Goal: Task Accomplishment & Management: Use online tool/utility

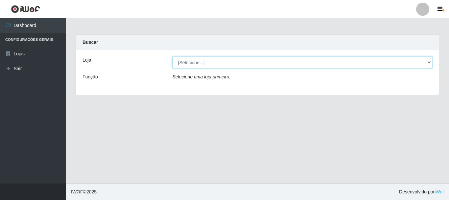
drag, startPoint x: 428, startPoint y: 60, endPoint x: 408, endPoint y: 63, distance: 20.9
click at [429, 60] on select "[Selecione...] [GEOGRAPHIC_DATA] [GEOGRAPHIC_DATA]" at bounding box center [303, 63] width 260 height 12
select select "64"
click at [173, 57] on select "[Selecione...] [GEOGRAPHIC_DATA] [GEOGRAPHIC_DATA]" at bounding box center [303, 63] width 260 height 12
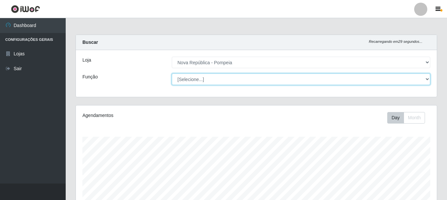
click at [429, 77] on select "[Selecione...] Balconista Operador de Caixa Recepcionista Repositor" at bounding box center [301, 79] width 259 height 12
select select "22"
click at [172, 73] on select "[Selecione...] Balconista Operador de Caixa Recepcionista Repositor" at bounding box center [301, 79] width 259 height 12
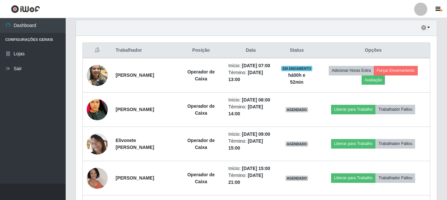
scroll to position [216, 0]
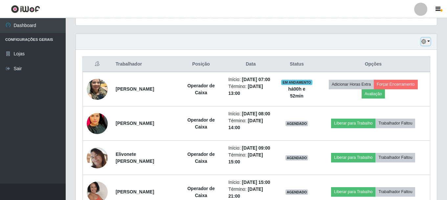
click at [428, 40] on button "button" at bounding box center [425, 42] width 9 height 8
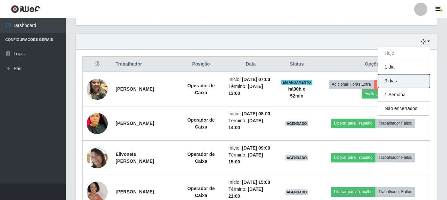
click at [399, 82] on button "3 dias" at bounding box center [404, 81] width 52 height 14
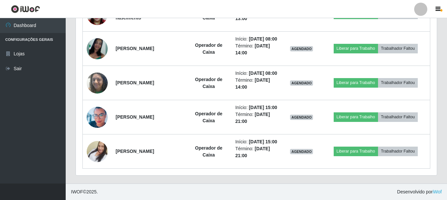
scroll to position [1024, 0]
drag, startPoint x: 447, startPoint y: 175, endPoint x: 448, endPoint y: 162, distance: 12.9
drag, startPoint x: 447, startPoint y: 172, endPoint x: 449, endPoint y: 151, distance: 20.4
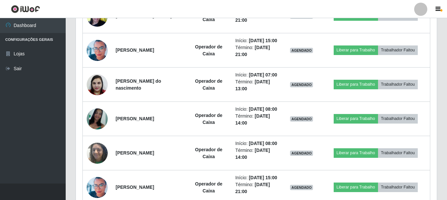
scroll to position [802, 0]
